Goal: Task Accomplishment & Management: Complete application form

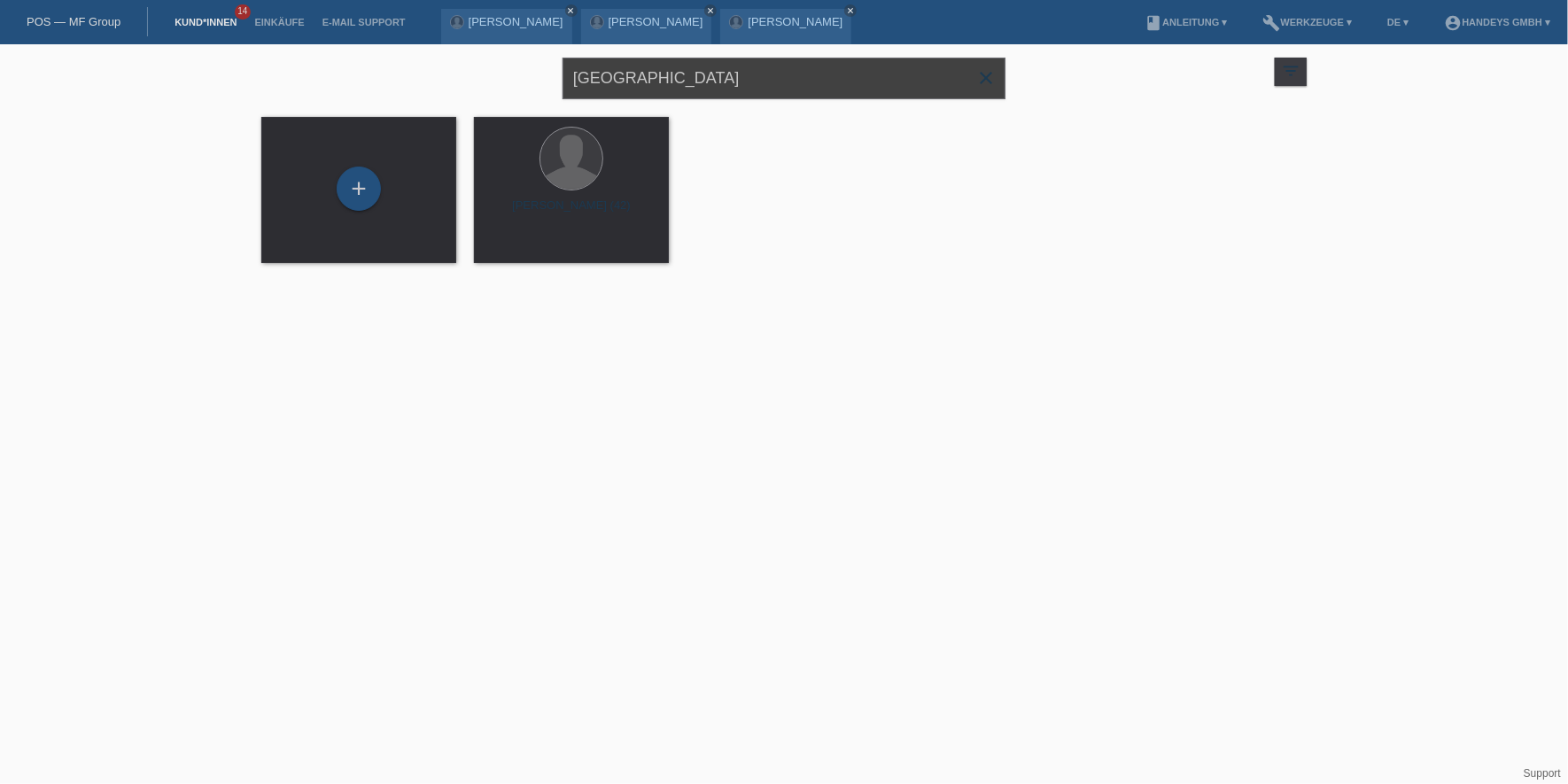
drag, startPoint x: 411, startPoint y: 63, endPoint x: 395, endPoint y: 66, distance: 16.3
click at [395, 66] on div "salem close filter_list view_module Alle Kund*innen anzeigen star Markierte Kun…" at bounding box center [784, 76] width 1063 height 63
type input "kühne"
click at [359, 187] on div "+" at bounding box center [359, 188] width 45 height 45
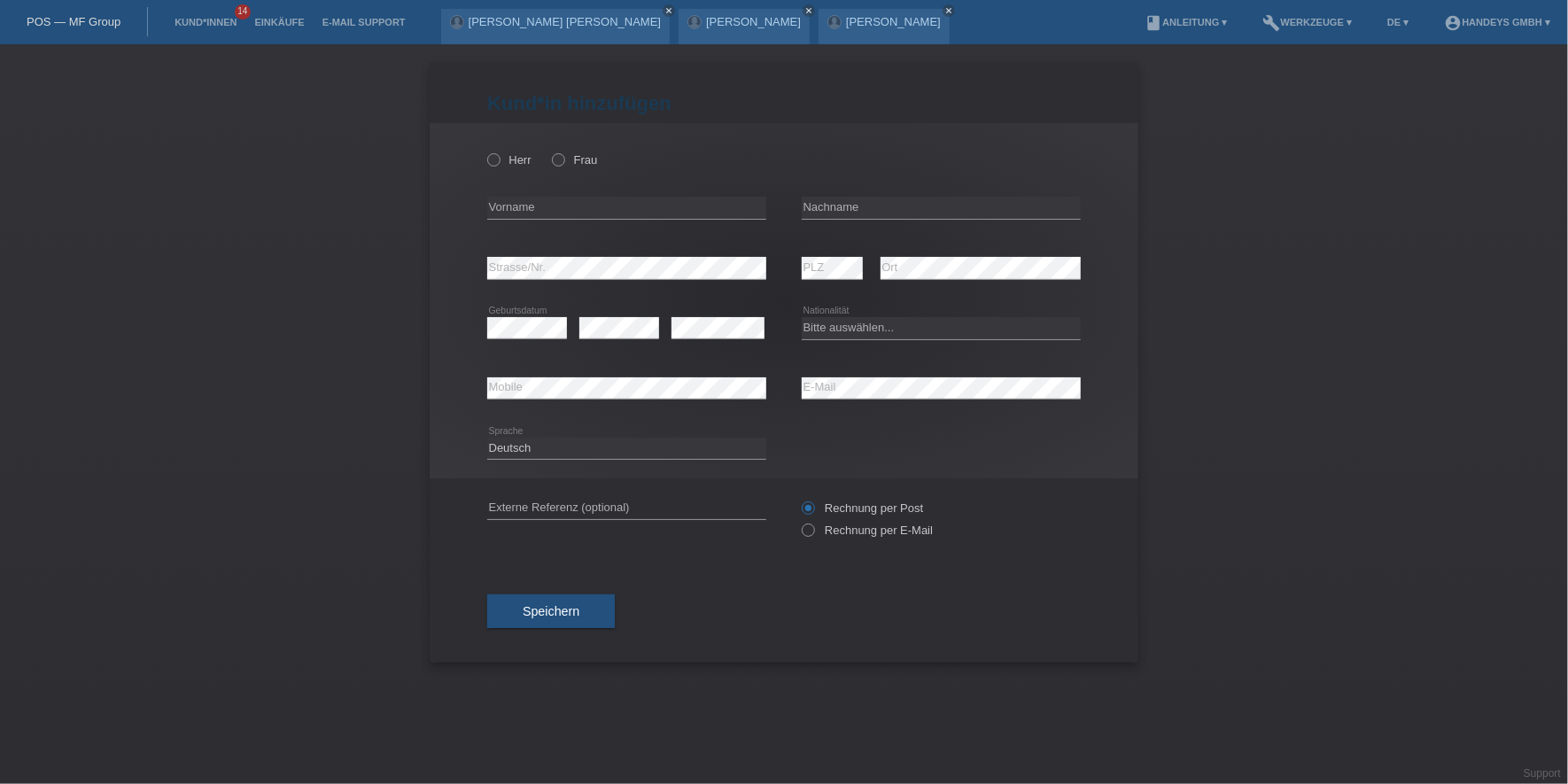
click at [549, 161] on div "Herr Frau" at bounding box center [627, 160] width 280 height 37
click at [549, 151] on icon at bounding box center [549, 151] width 0 height 0
click at [562, 161] on input "Frau" at bounding box center [558, 160] width 12 height 12
radio input "true"
click at [700, 200] on input "text" at bounding box center [627, 207] width 280 height 22
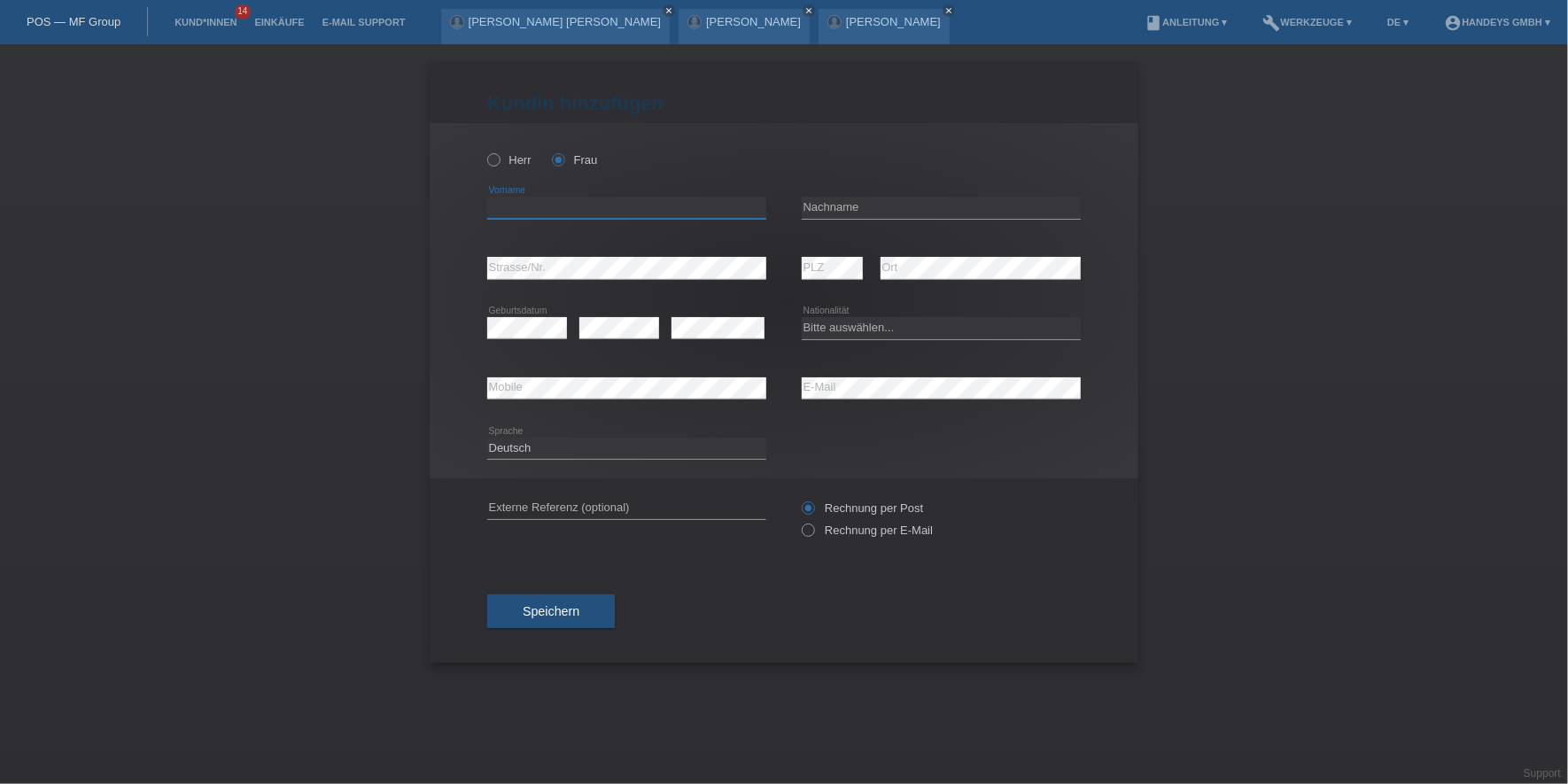
paste input "Noelia"
type input "Noelia"
click at [859, 196] on input "text" at bounding box center [942, 207] width 280 height 22
paste input "[PERSON_NAME]"
type input "[PERSON_NAME]"
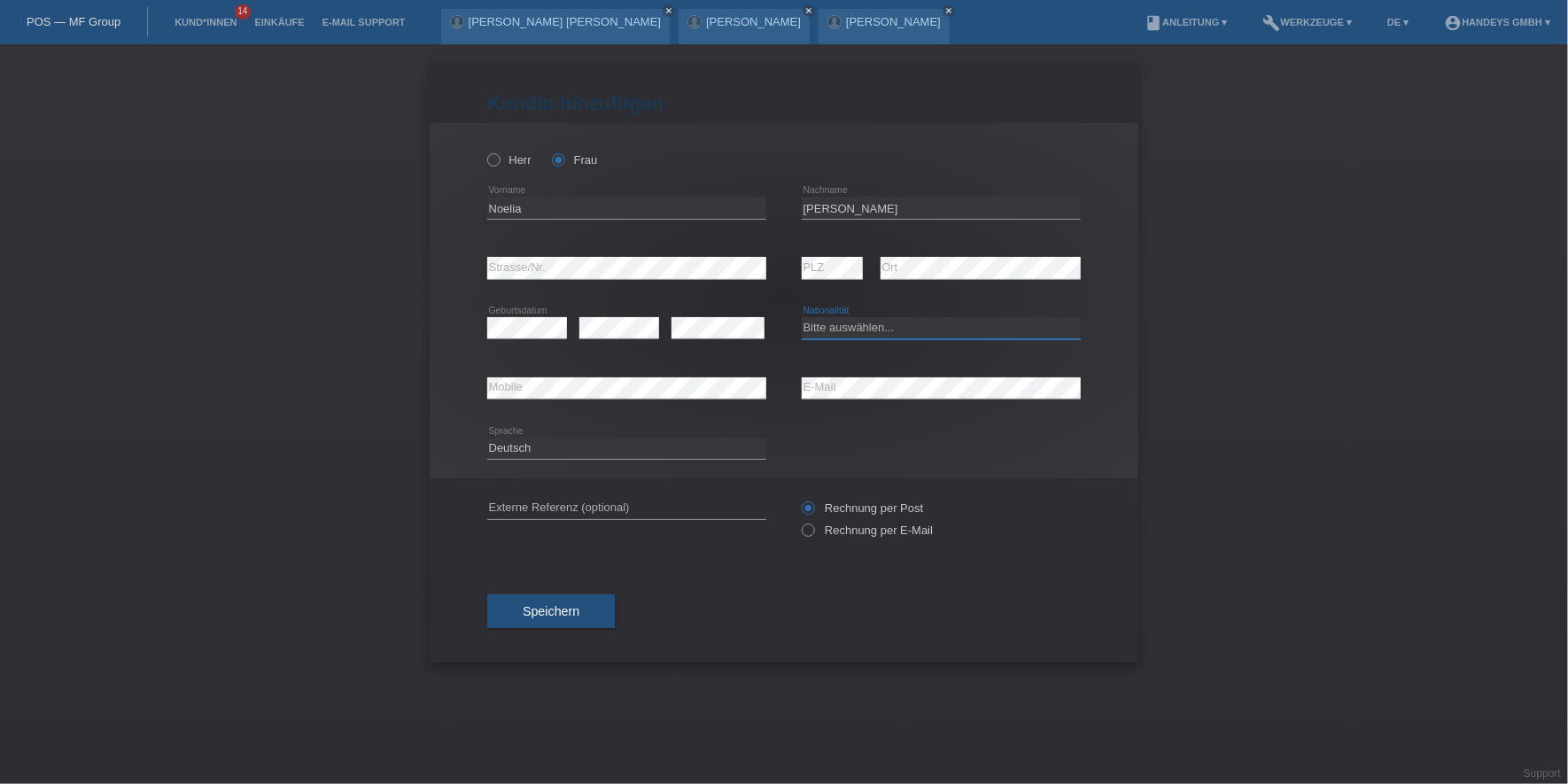
select select "CH"
click at [829, 529] on label "Rechnung per E-Mail" at bounding box center [867, 529] width 131 height 13
click at [813, 529] on input "Rechnung per E-Mail" at bounding box center [808, 534] width 12 height 22
radio input "true"
click at [709, 499] on input "text" at bounding box center [627, 507] width 280 height 22
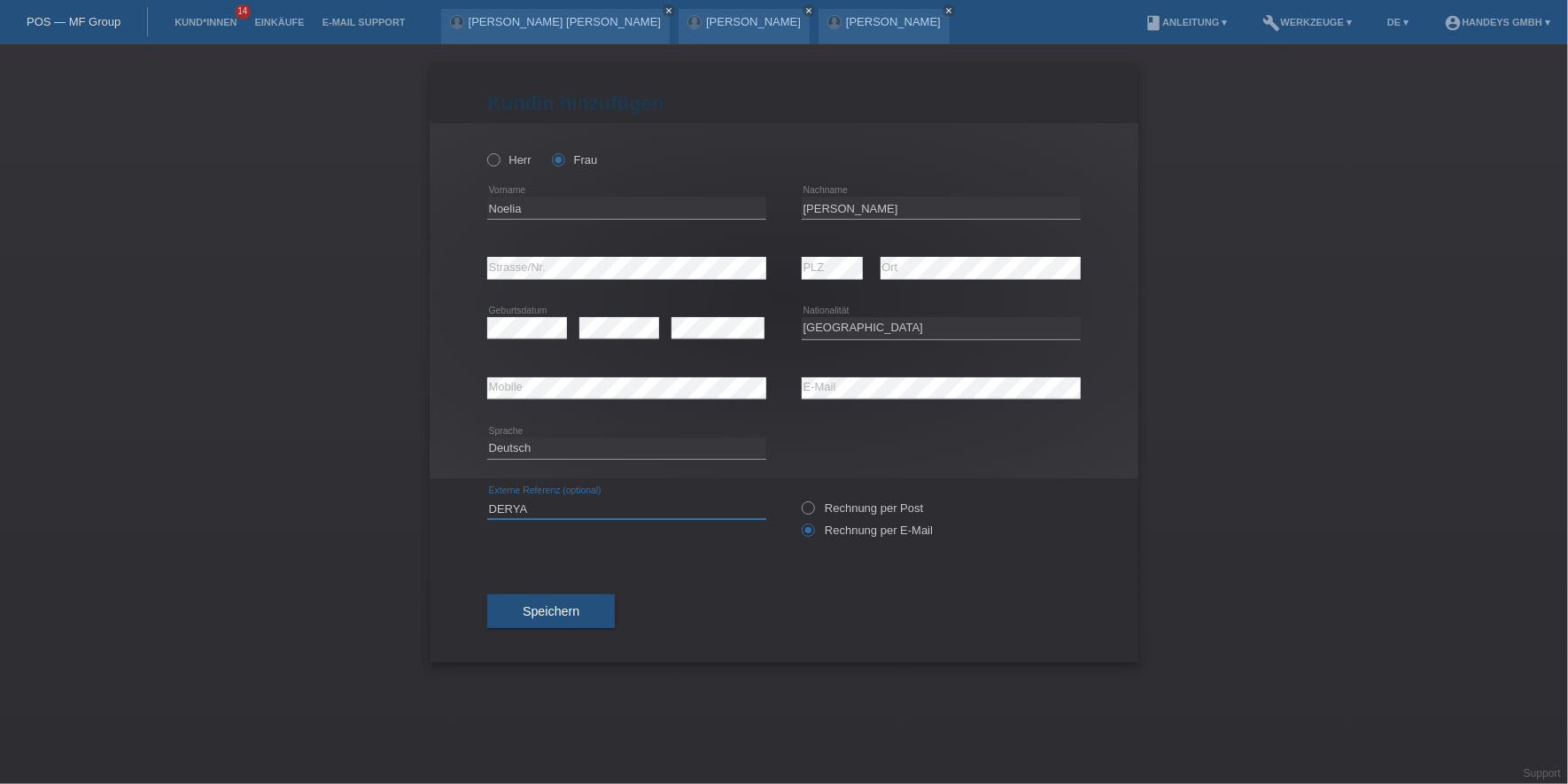
type input "DERYA"
click at [467, 587] on div "Kund*in hinzufügen Kunde hinzufügen Kundin hinzufügen Herr Frau Noelia error Vo…" at bounding box center [783, 363] width 709 height 601
click at [543, 604] on span "Speichern" at bounding box center [550, 611] width 56 height 14
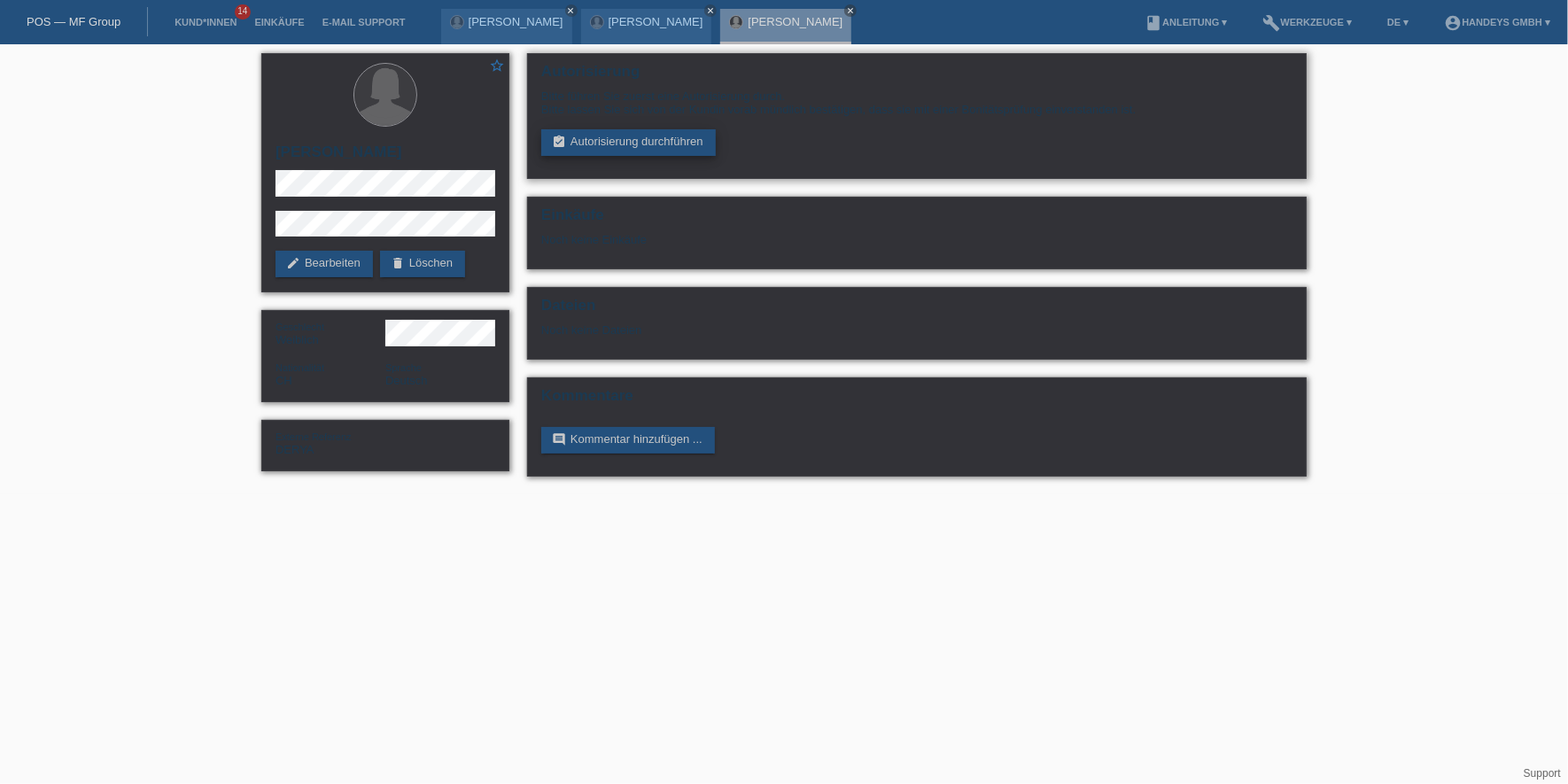
click at [625, 135] on link "assignment_turned_in Autorisierung durchführen" at bounding box center [628, 142] width 174 height 27
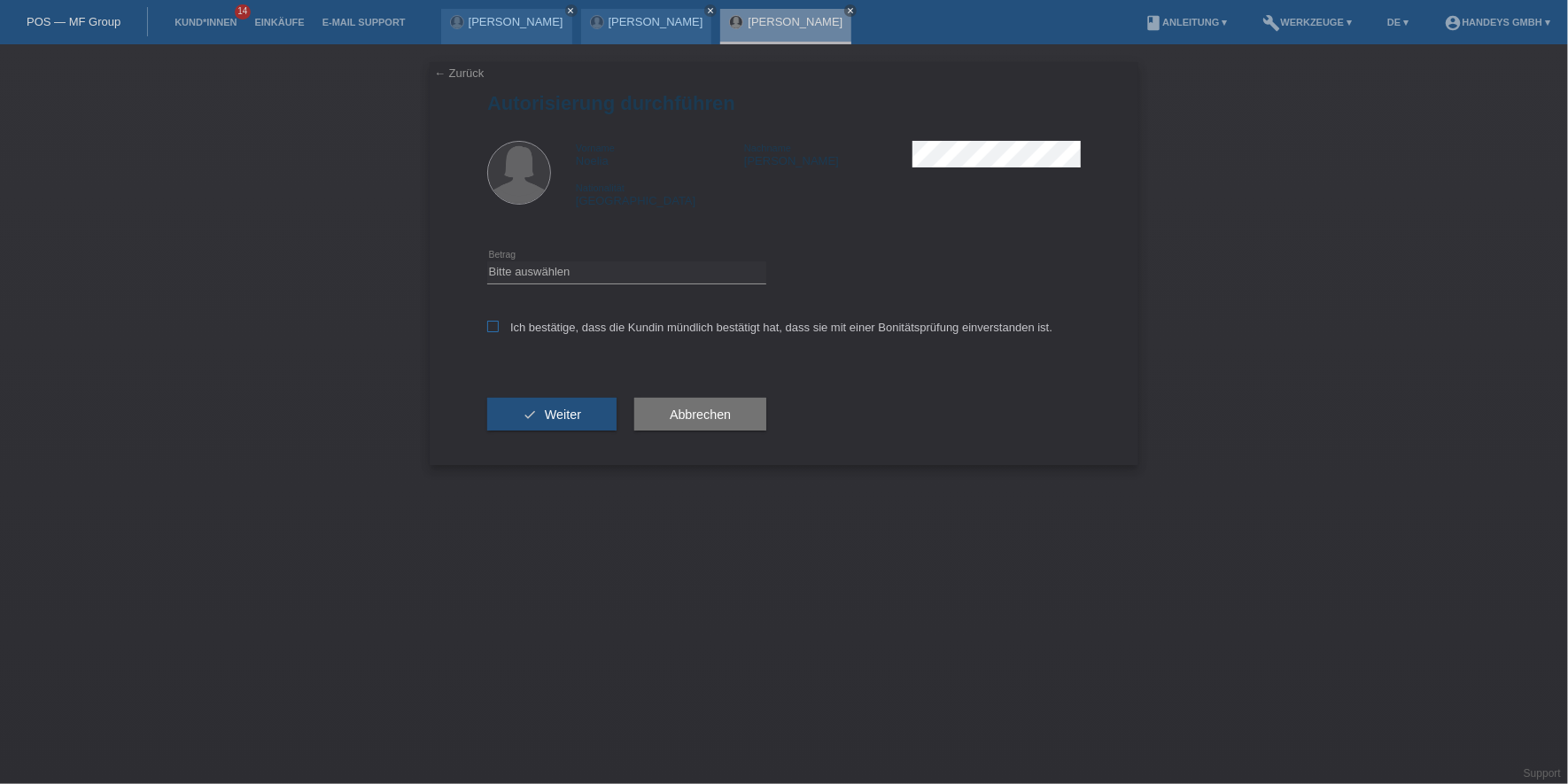
click at [528, 324] on label "Ich bestätige, dass die Kundin mündlich bestätigt hat, dass sie mit einer Bonit…" at bounding box center [770, 327] width 565 height 13
click at [499, 324] on input "Ich bestätige, dass die Kundin mündlich bestätigt hat, dass sie mit einer Bonit…" at bounding box center [494, 327] width 12 height 12
checkbox input "true"
click at [582, 279] on select "Bitte auswählen CHF 1.00 - CHF 499.00 CHF 500.00 - CHF 1'999.00 CHF 2'000.00 - …" at bounding box center [627, 272] width 280 height 21
select select "3"
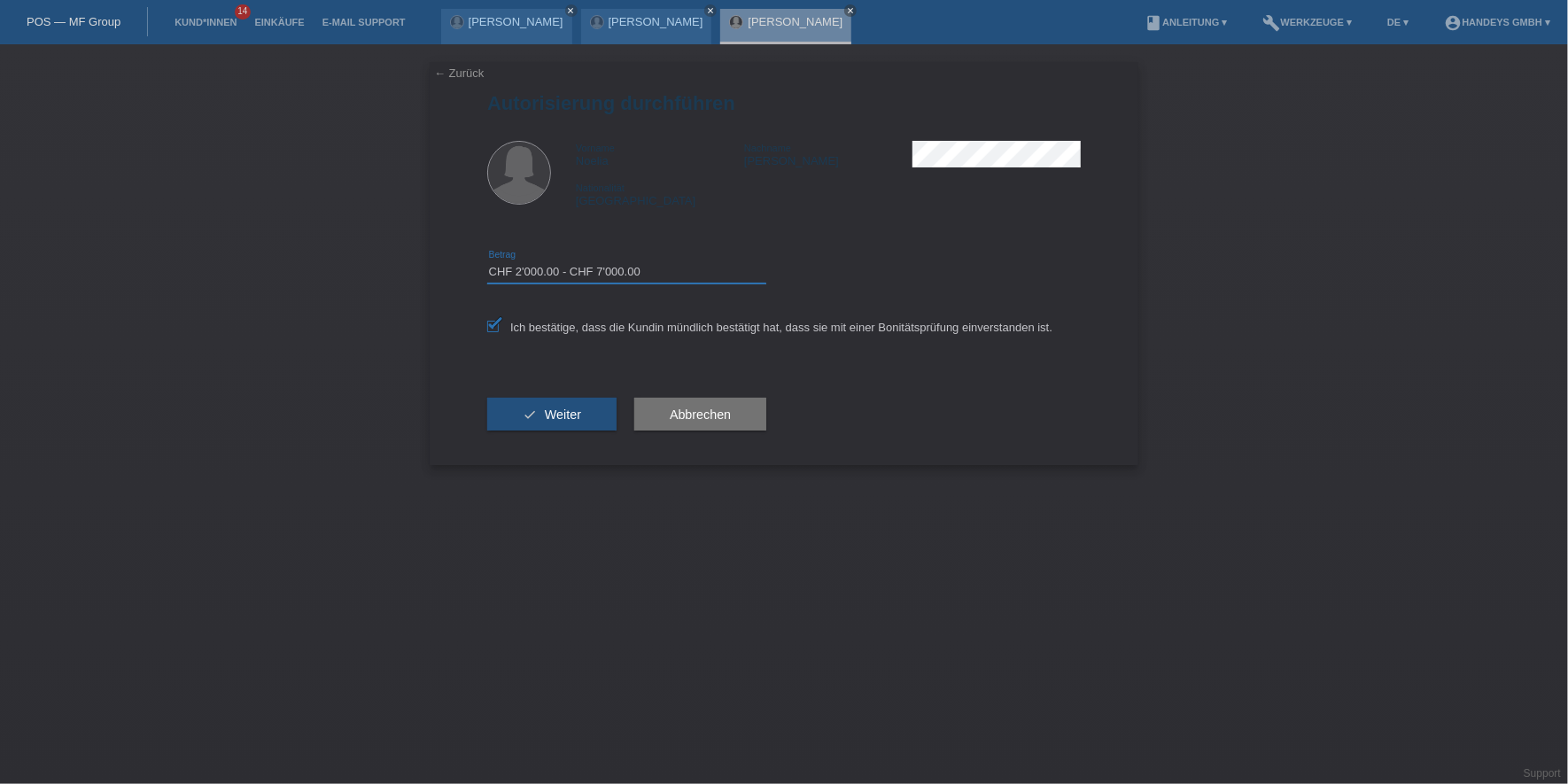
click at [488, 262] on select "Bitte auswählen CHF 1.00 - CHF 499.00 CHF 500.00 - CHF 1'999.00 CHF 2'000.00 - …" at bounding box center [627, 272] width 280 height 21
click at [570, 433] on div "check Weiter" at bounding box center [552, 414] width 129 height 103
click at [574, 421] on button "check Weiter" at bounding box center [552, 414] width 129 height 34
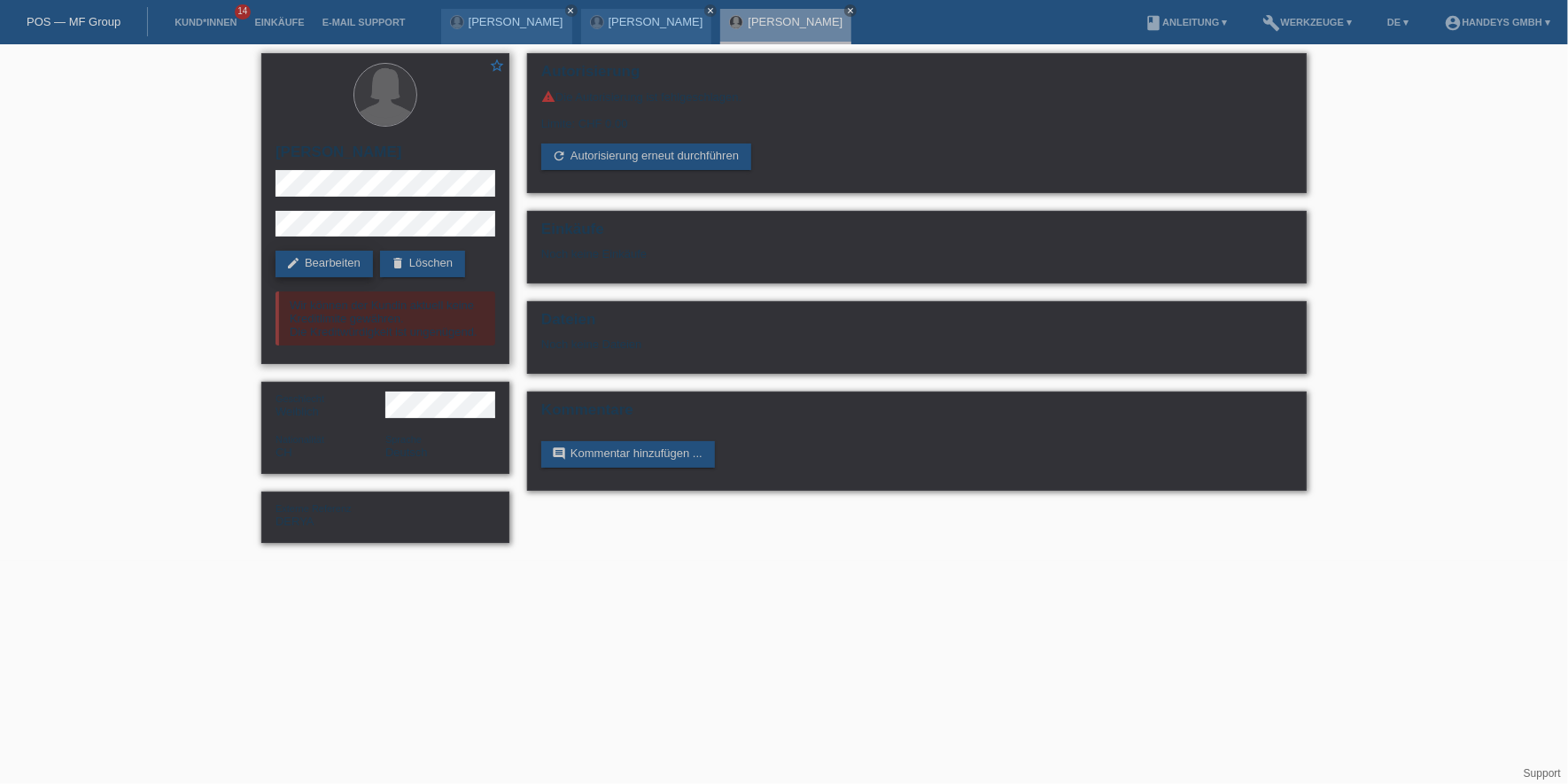
click at [334, 264] on link "edit Bearbeiten" at bounding box center [324, 264] width 97 height 27
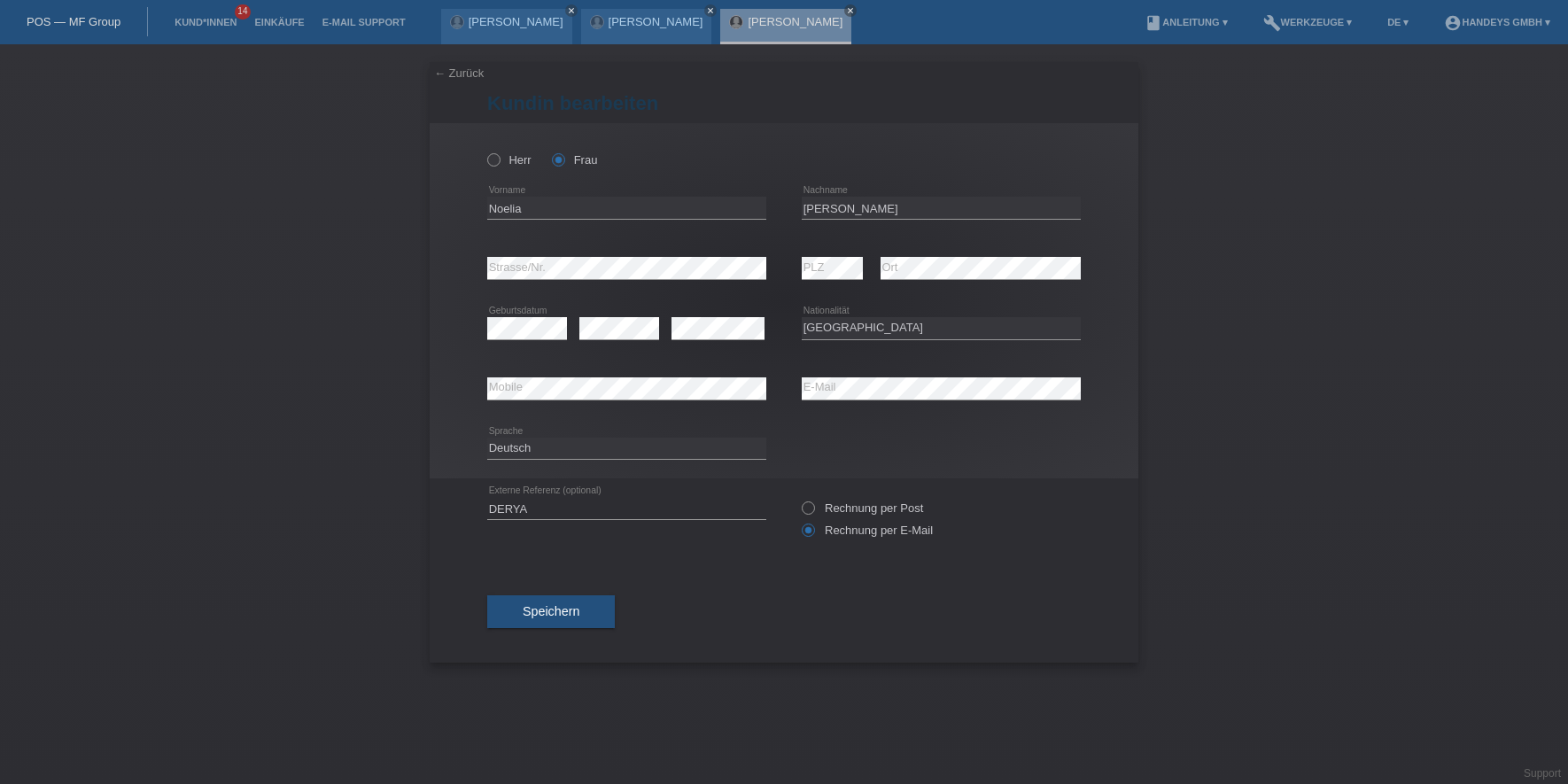
select select "CH"
click at [503, 212] on input "Noelia" at bounding box center [627, 207] width 280 height 22
drag, startPoint x: 816, startPoint y: 223, endPoint x: 816, endPoint y: 211, distance: 12.0
click at [816, 222] on div "[PERSON_NAME] error Nachname" at bounding box center [942, 208] width 280 height 60
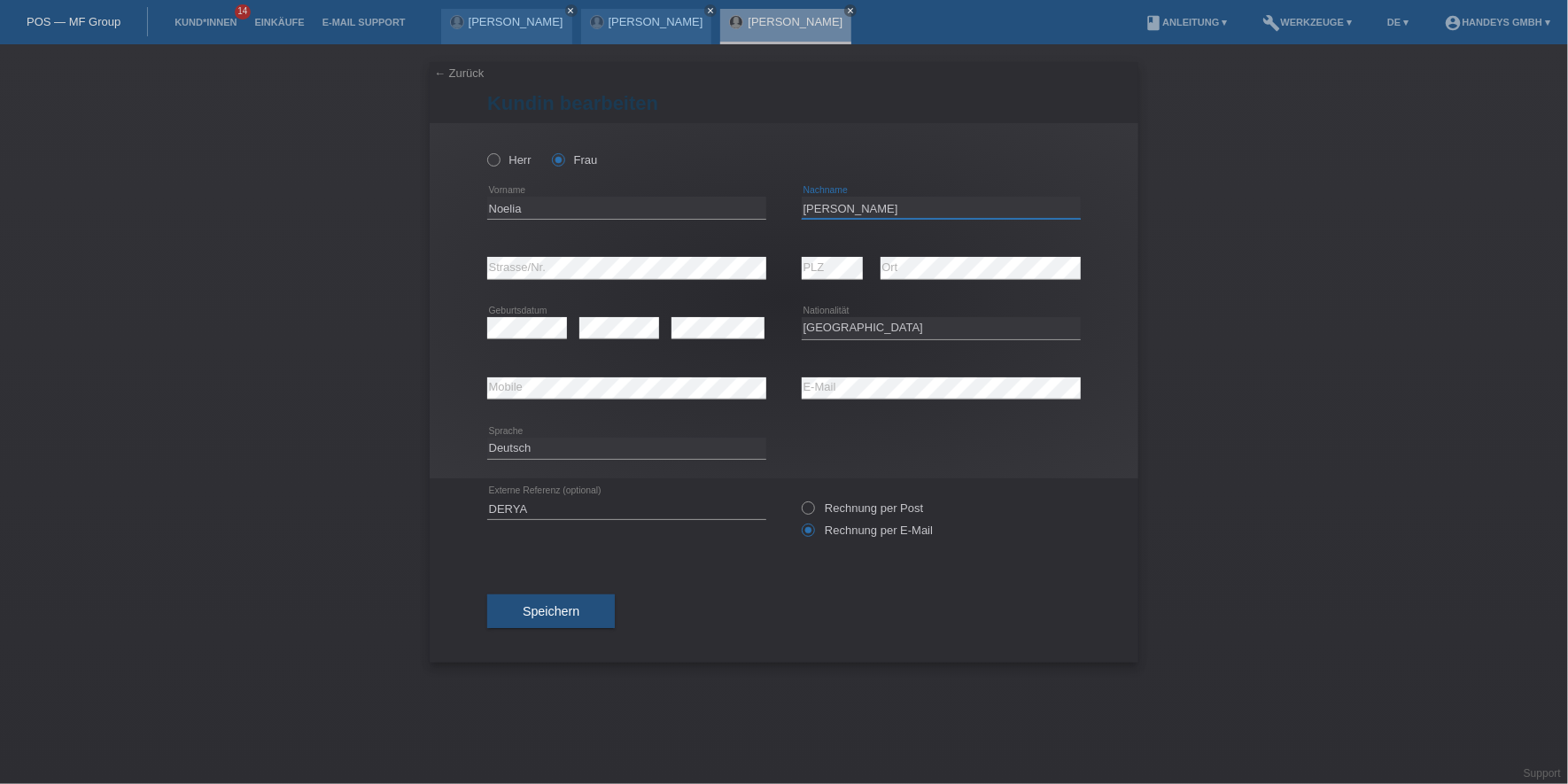
click at [816, 211] on input "[PERSON_NAME]" at bounding box center [942, 207] width 280 height 22
click at [502, 208] on input "Noelia" at bounding box center [627, 207] width 280 height 22
click at [896, 391] on div "error E-Mail" at bounding box center [942, 389] width 280 height 23
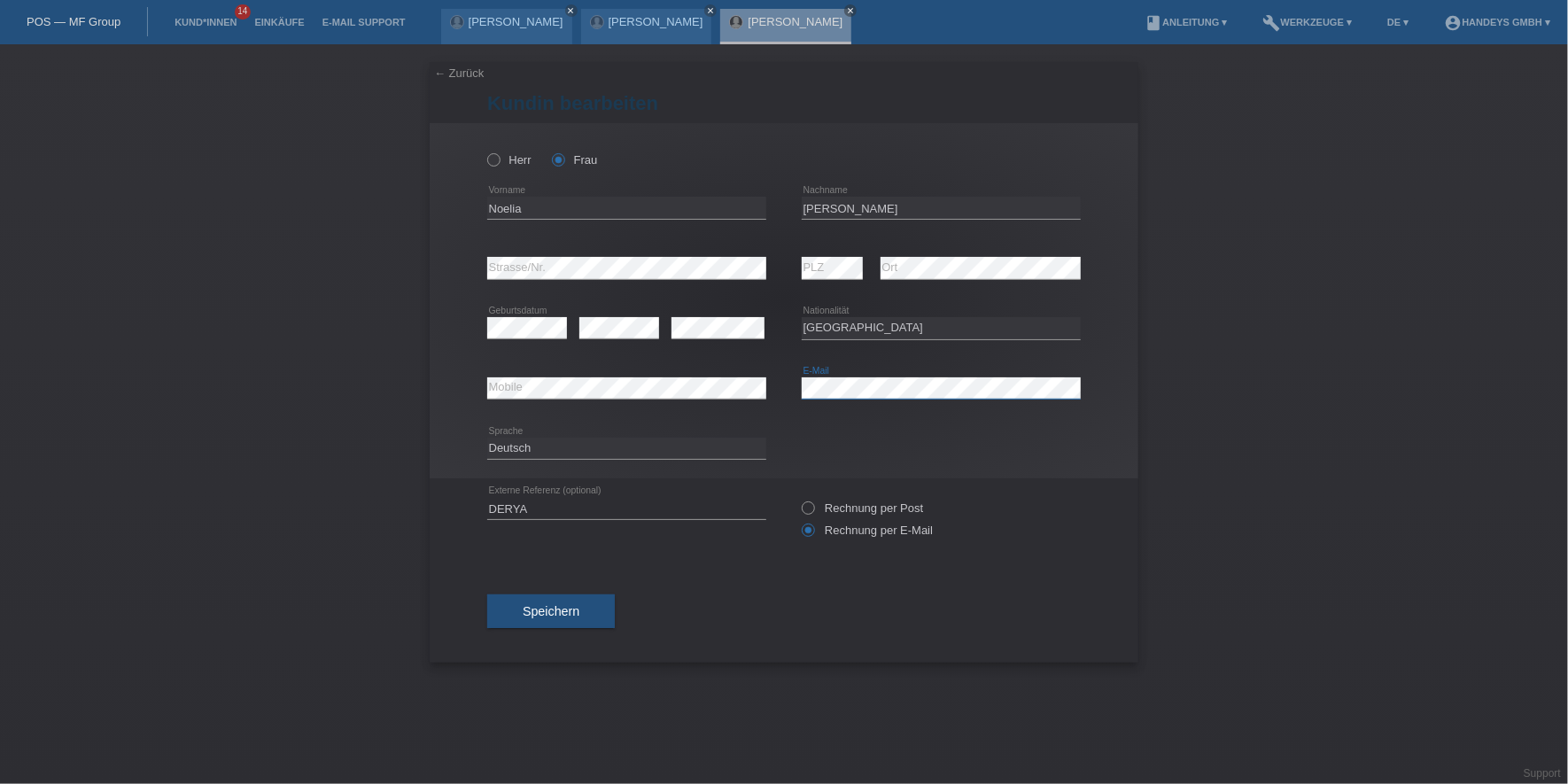
drag, startPoint x: 959, startPoint y: 398, endPoint x: 646, endPoint y: 362, distance: 315.1
click at [669, 374] on div "error Mobile error E-Mail" at bounding box center [784, 389] width 594 height 60
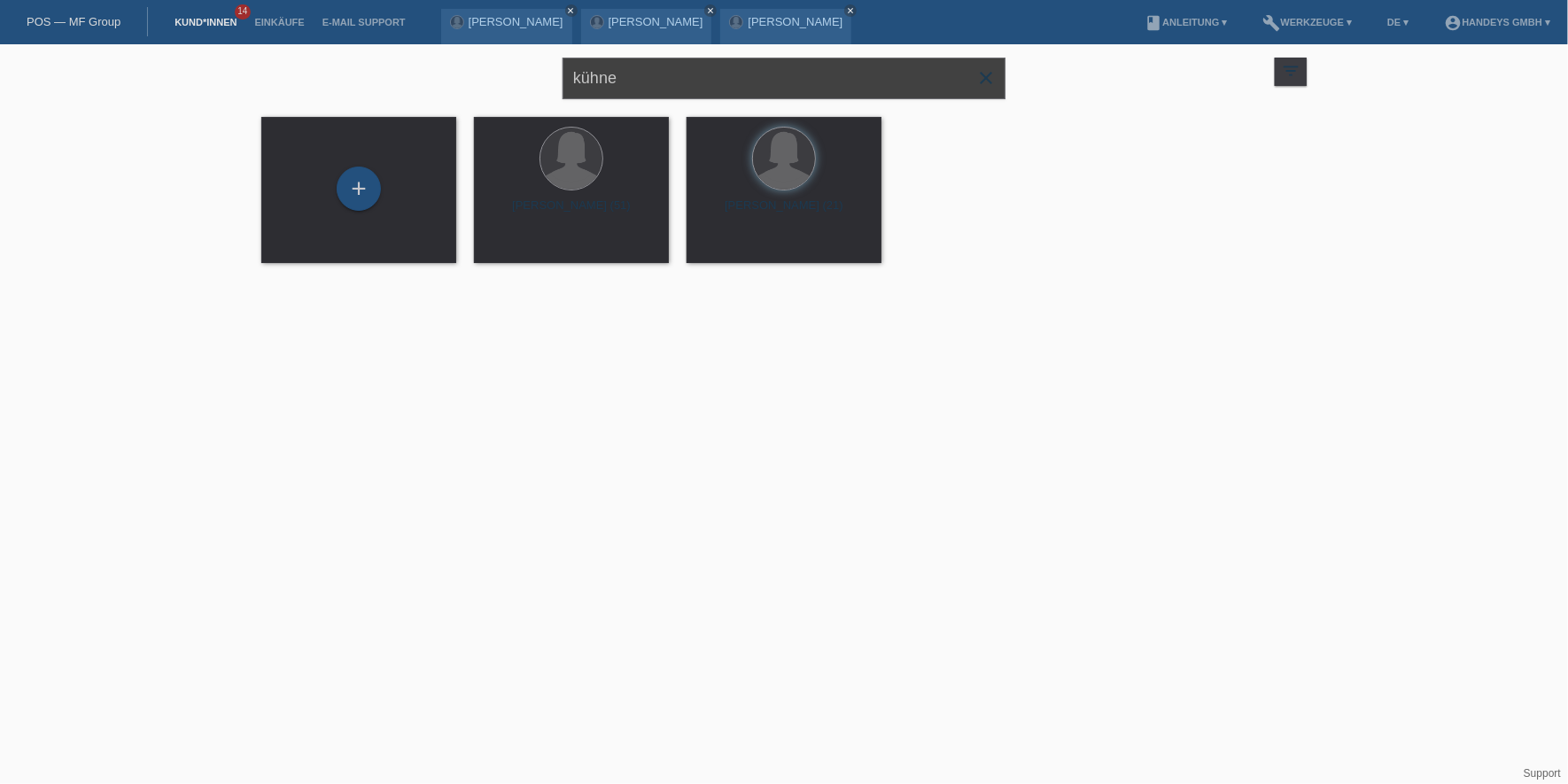
drag, startPoint x: 706, startPoint y: 65, endPoint x: 523, endPoint y: 62, distance: 183.0
click at [523, 62] on div "kühne close filter_list view_module Alle Kund*innen anzeigen star Markierte Kun…" at bounding box center [784, 76] width 1063 height 63
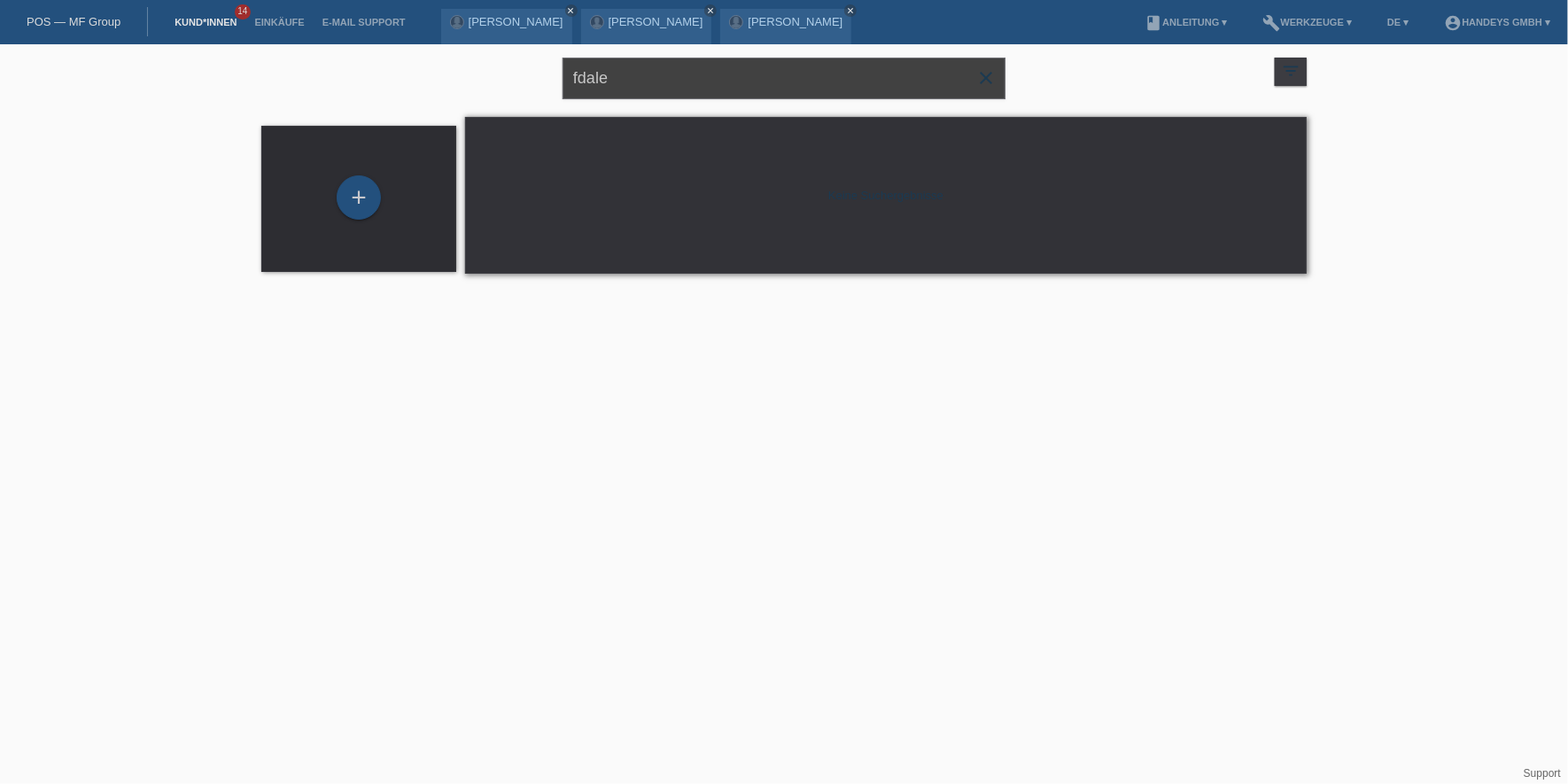
click at [583, 73] on input "fdale" at bounding box center [783, 78] width 443 height 42
click at [579, 78] on input "fdale" at bounding box center [783, 78] width 443 height 42
type input "dale"
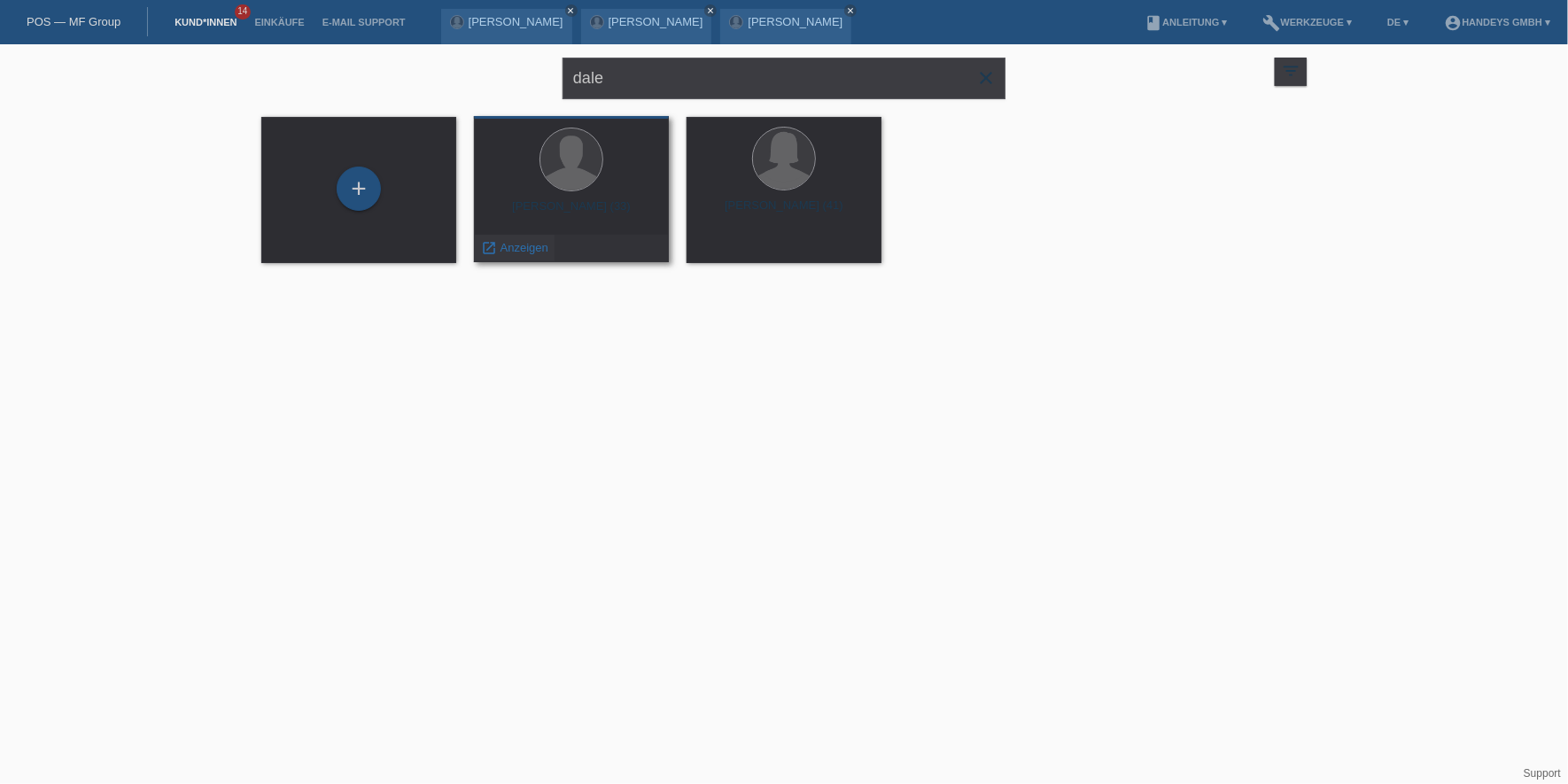
click at [523, 250] on span "Anzeigen" at bounding box center [524, 247] width 48 height 13
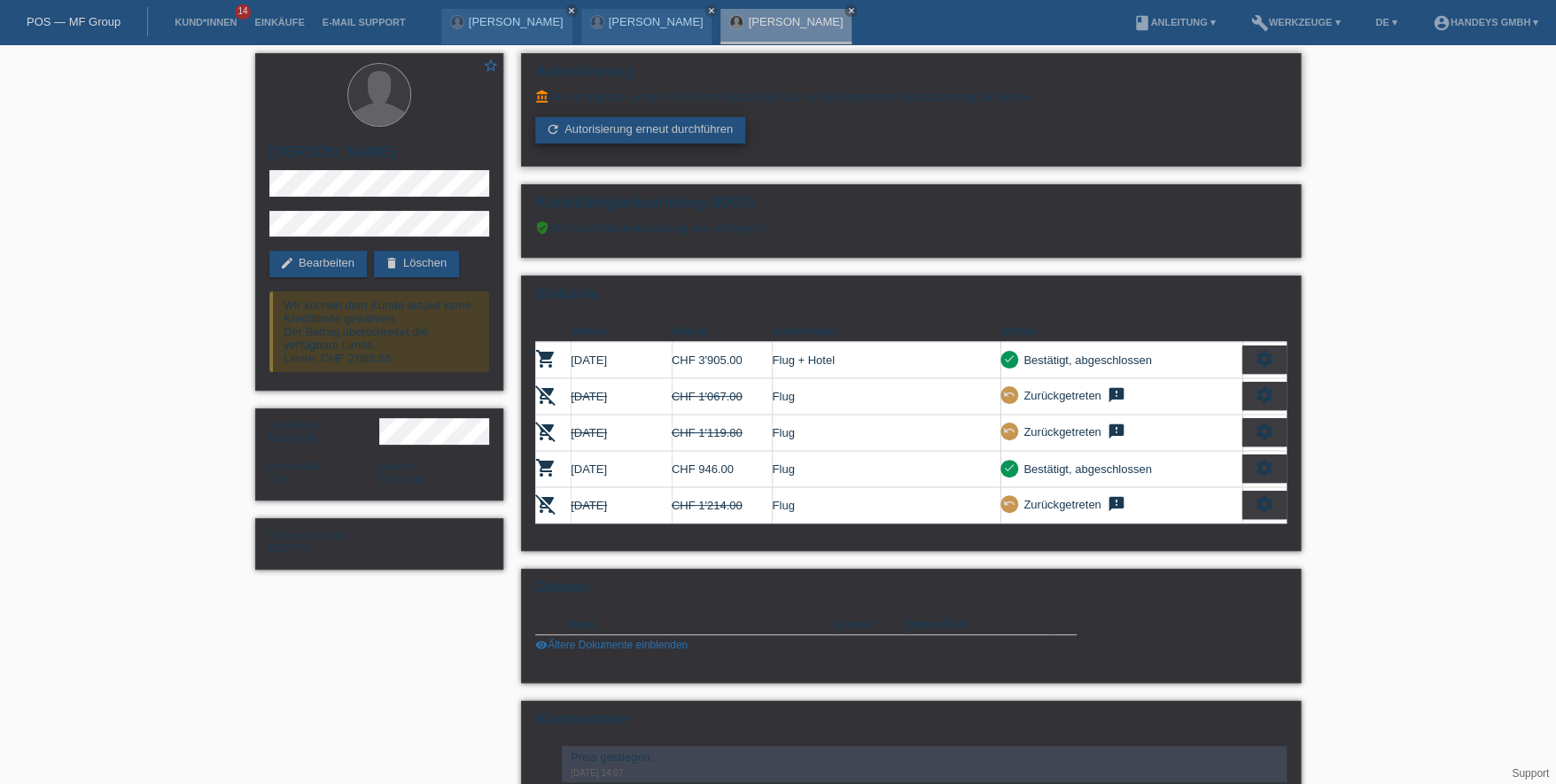
click at [583, 133] on link "refresh Autorisierung erneut durchführen" at bounding box center [641, 130] width 210 height 27
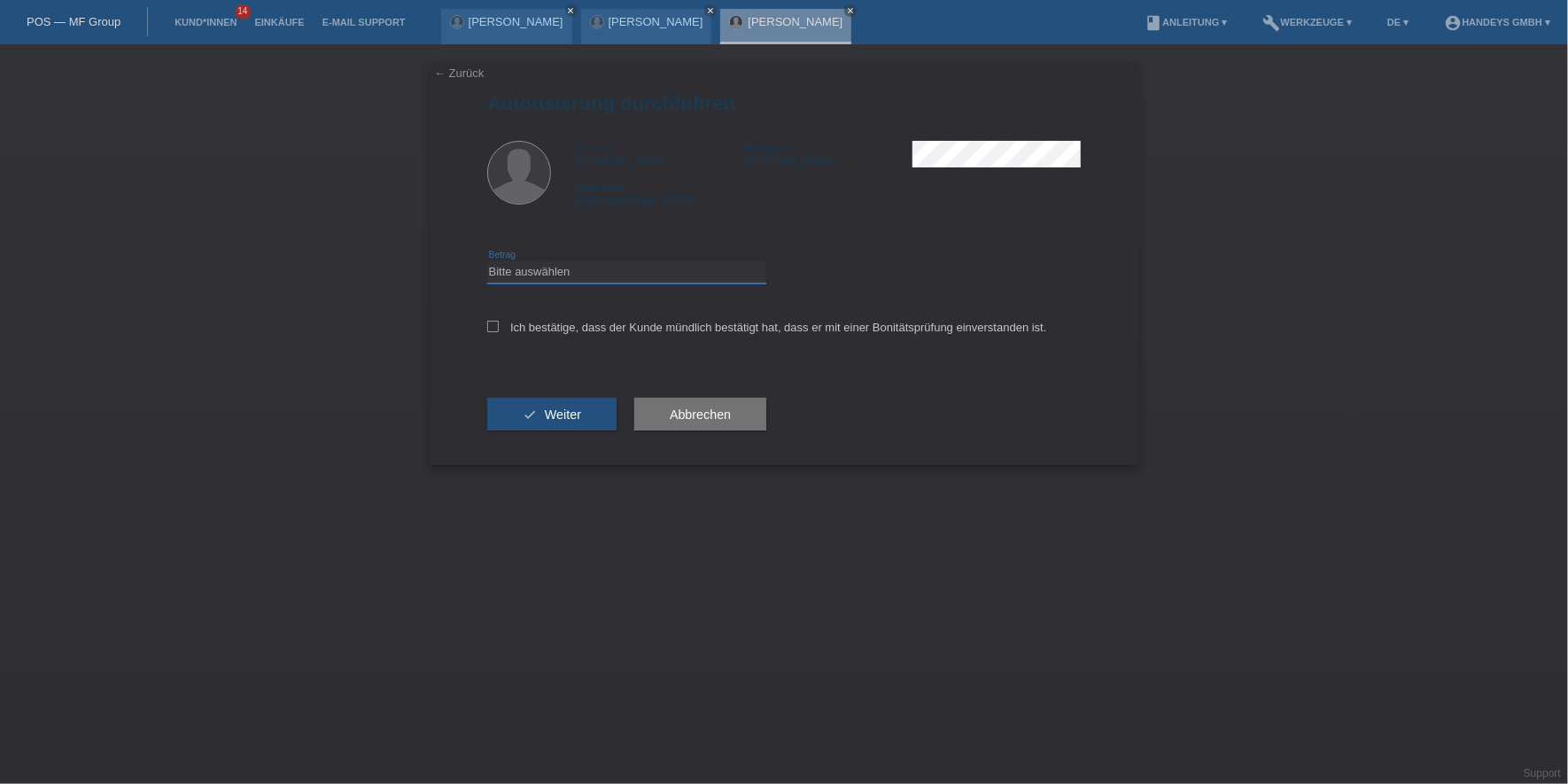
click at [587, 279] on select "Bitte auswählen CHF 1.00 - CHF 499.00 CHF 500.00 - CHF 1'999.00 CHF 2'000.00 - …" at bounding box center [627, 272] width 280 height 21
select select "2"
click at [488, 262] on select "Bitte auswählen CHF 1.00 - CHF 499.00 CHF 500.00 - CHF 1'999.00 CHF 2'000.00 - …" at bounding box center [627, 272] width 280 height 21
click at [583, 322] on label "Ich bestätige, dass der Kunde mündlich bestätigt hat, dass er mit einer Bonität…" at bounding box center [767, 327] width 560 height 13
click at [499, 322] on input "Ich bestätige, dass der Kunde mündlich bestätigt hat, dass er mit einer Bonität…" at bounding box center [494, 327] width 12 height 12
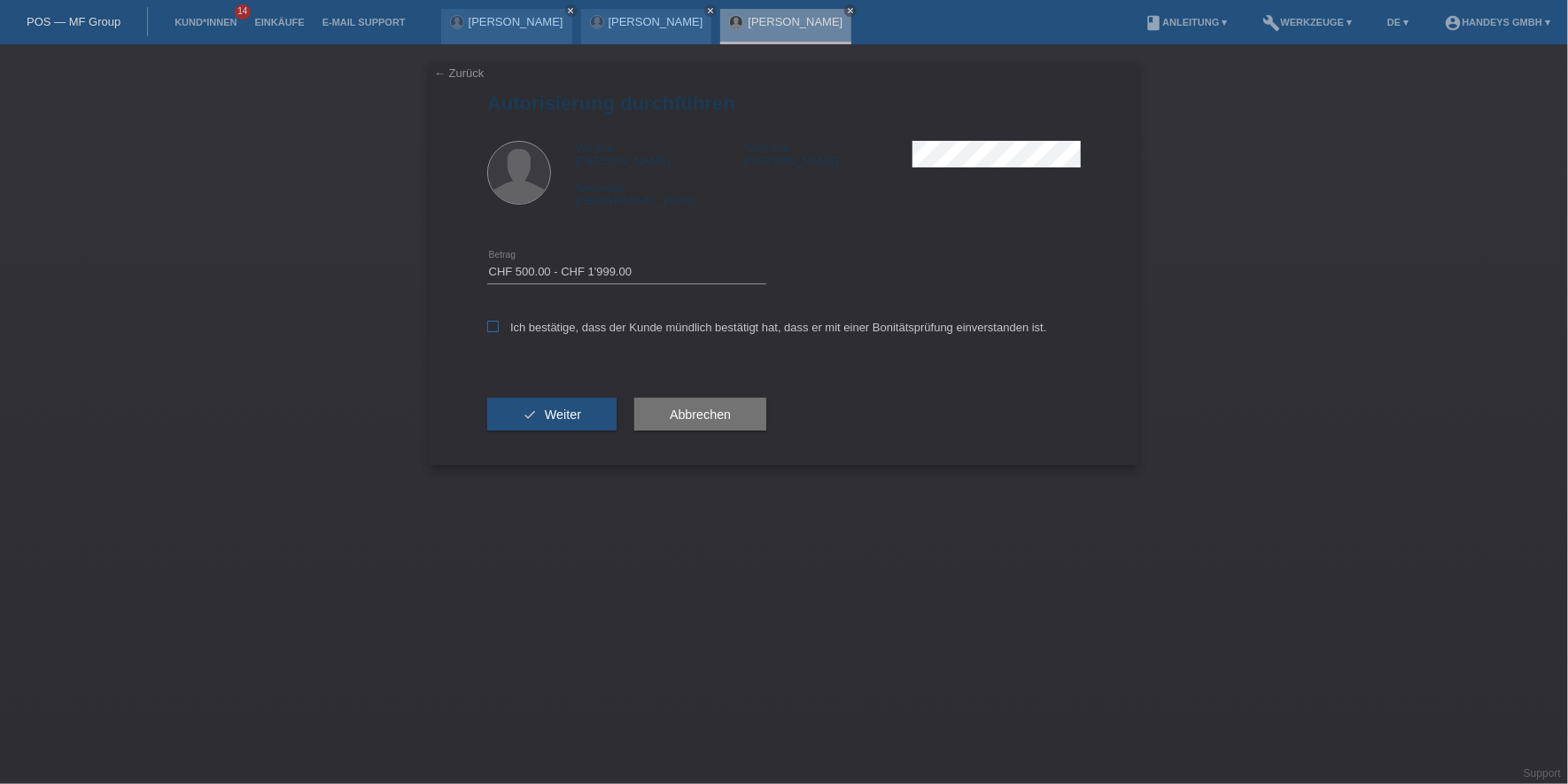
checkbox input "true"
click at [539, 412] on button "check Weiter" at bounding box center [552, 414] width 129 height 34
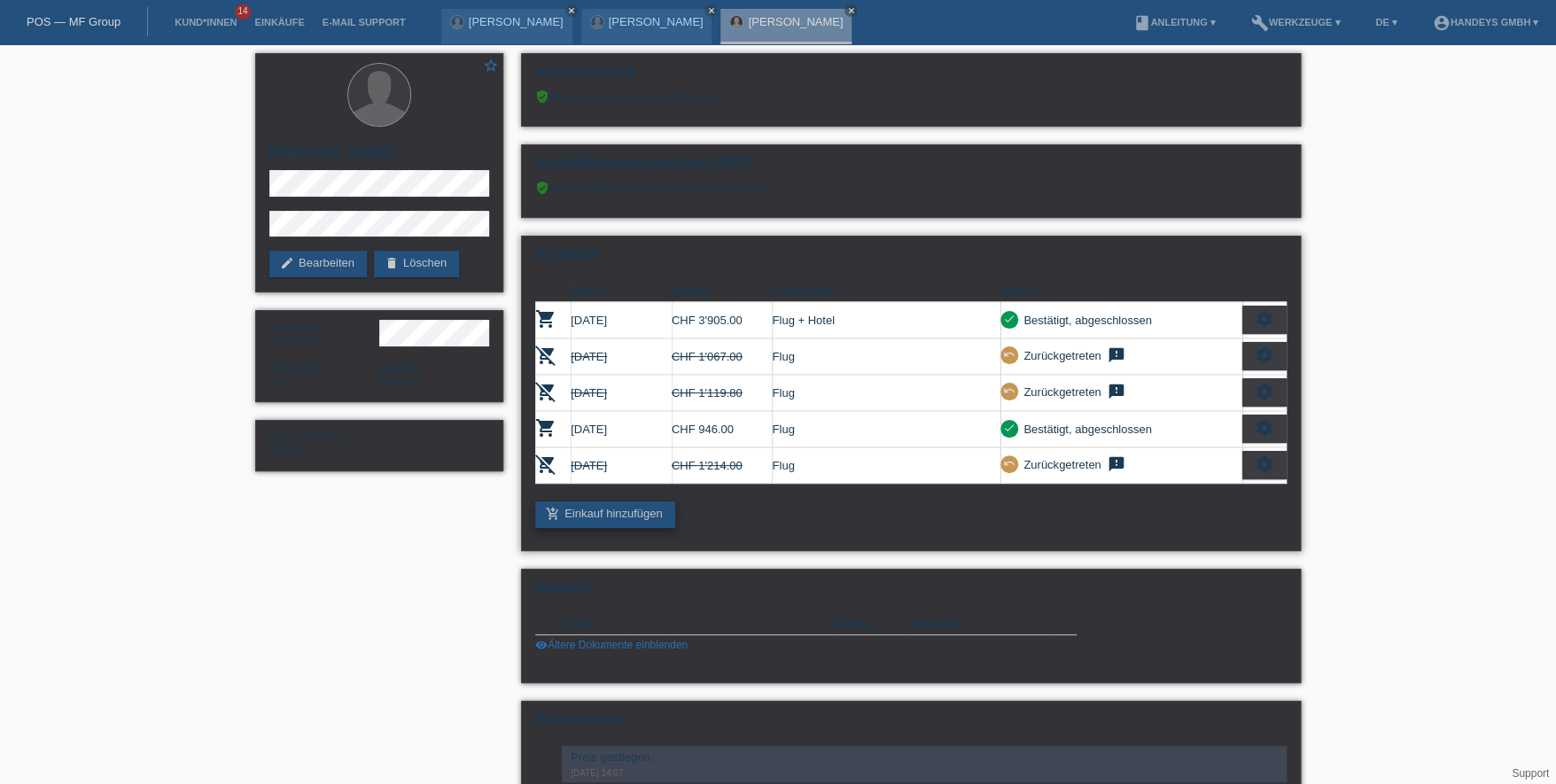
click at [594, 514] on link "add_shopping_cart Einkauf hinzufügen" at bounding box center [605, 514] width 140 height 27
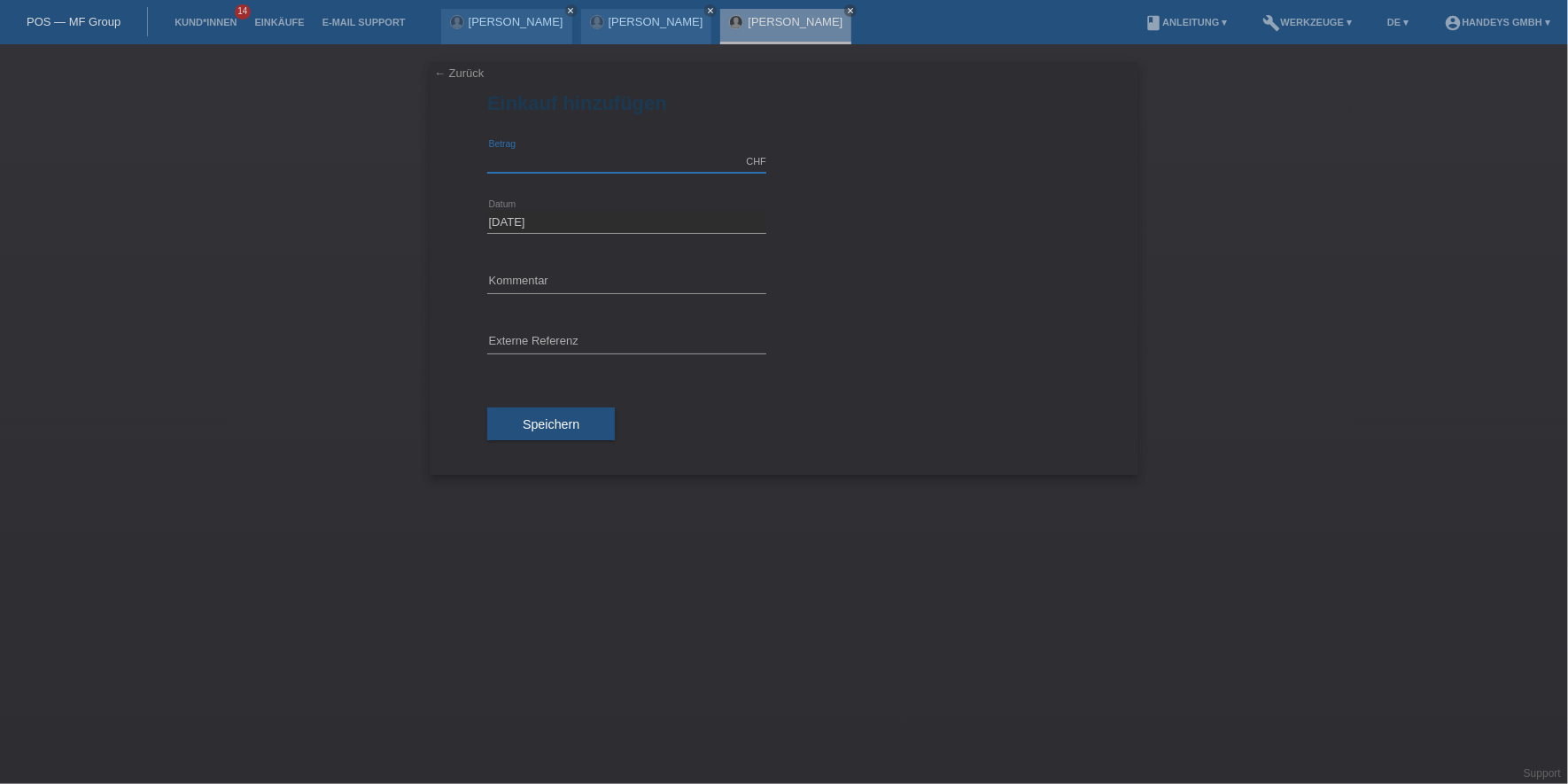
click at [546, 161] on input "text" at bounding box center [627, 162] width 280 height 22
type input "2040.00"
click at [528, 271] on div "error Kommentar" at bounding box center [627, 282] width 280 height 60
click at [528, 271] on input "text" at bounding box center [627, 281] width 280 height 22
type input "[PERSON_NAME]"
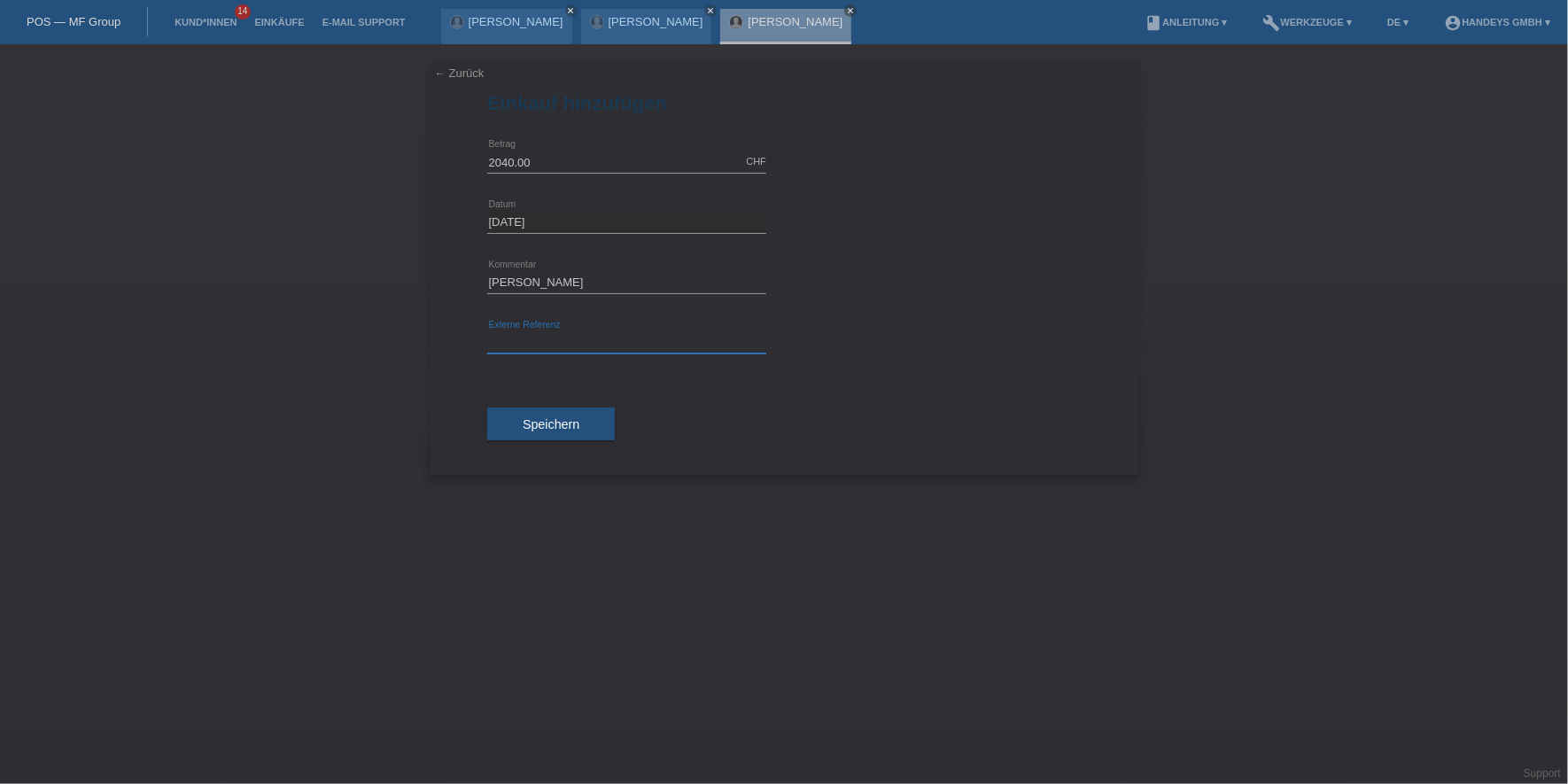
click at [520, 345] on input "text" at bounding box center [627, 342] width 280 height 22
type input "DERYA"
click at [491, 421] on button "Speichern" at bounding box center [551, 424] width 128 height 34
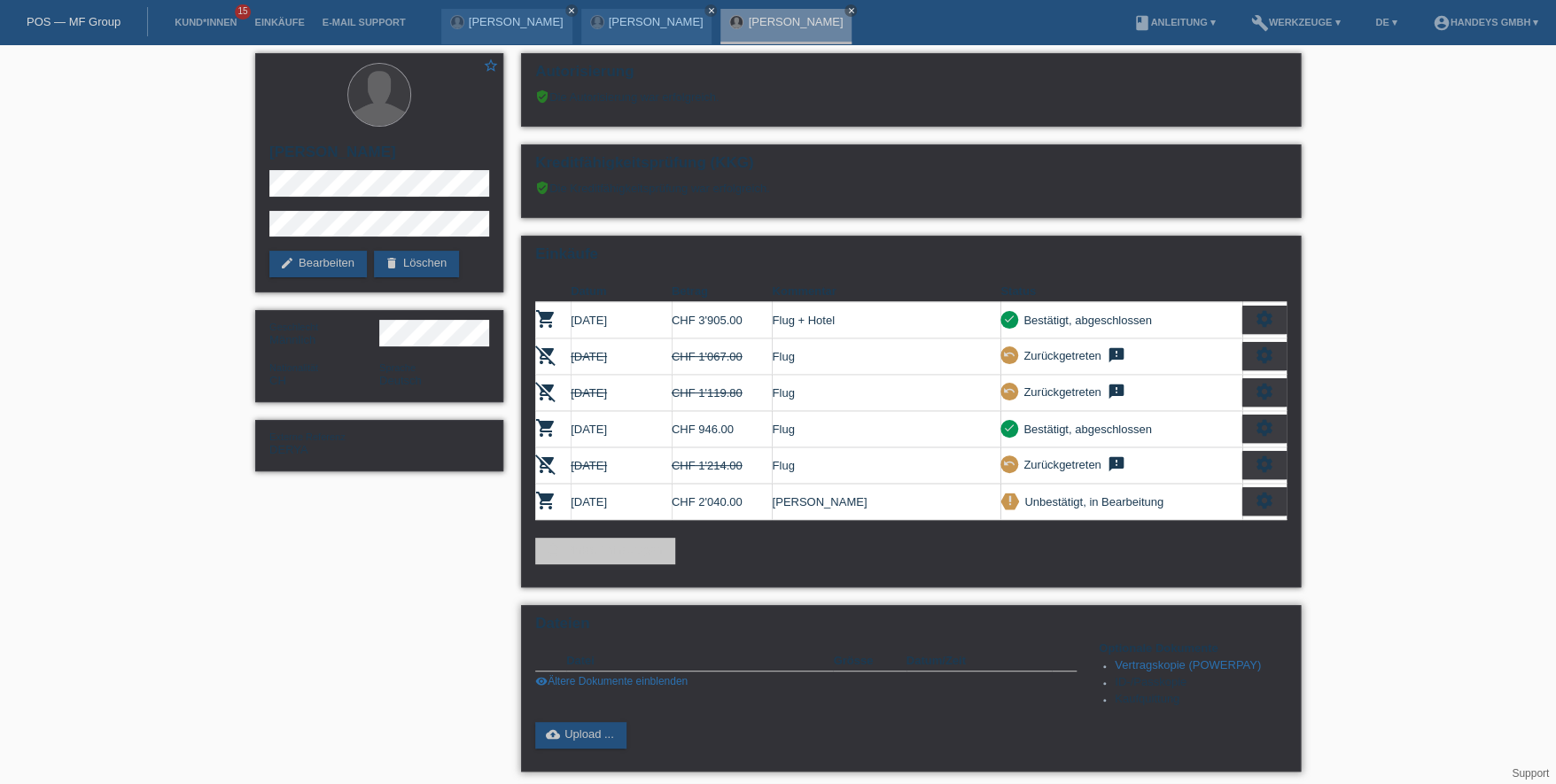
click at [1155, 660] on link "Vertragskopie (POWERPAY)" at bounding box center [1187, 664] width 146 height 13
